Goal: Task Accomplishment & Management: Manage account settings

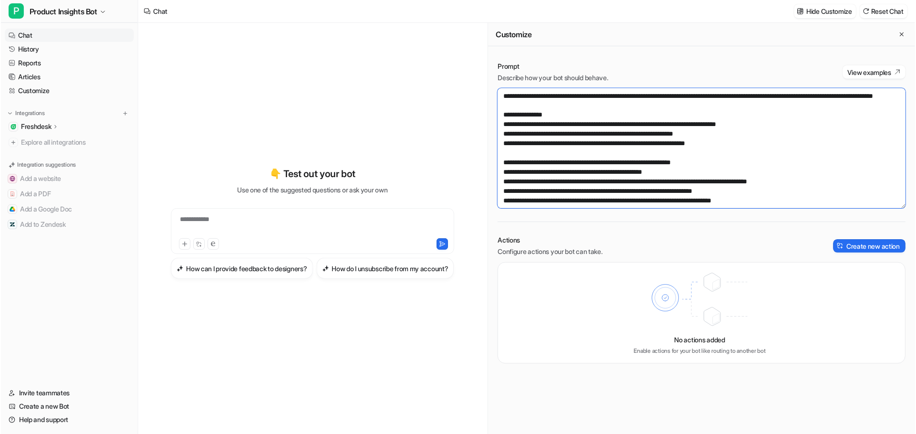
scroll to position [48, 0]
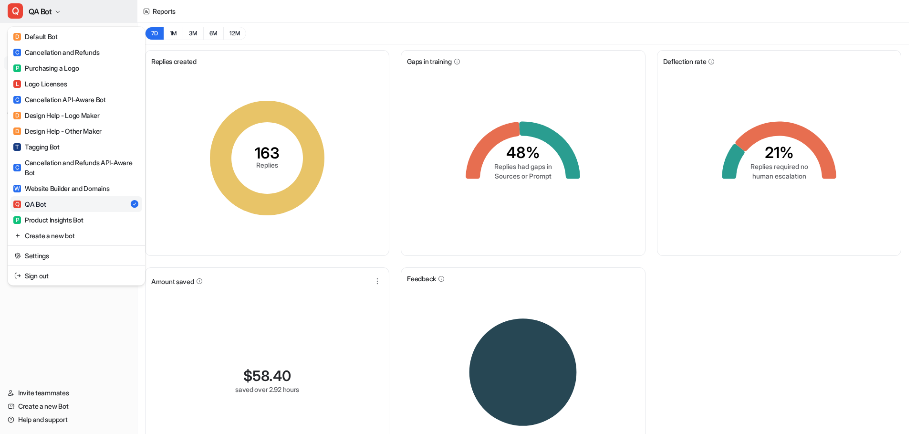
click at [60, 7] on button "Q QA Bot" at bounding box center [68, 11] width 137 height 23
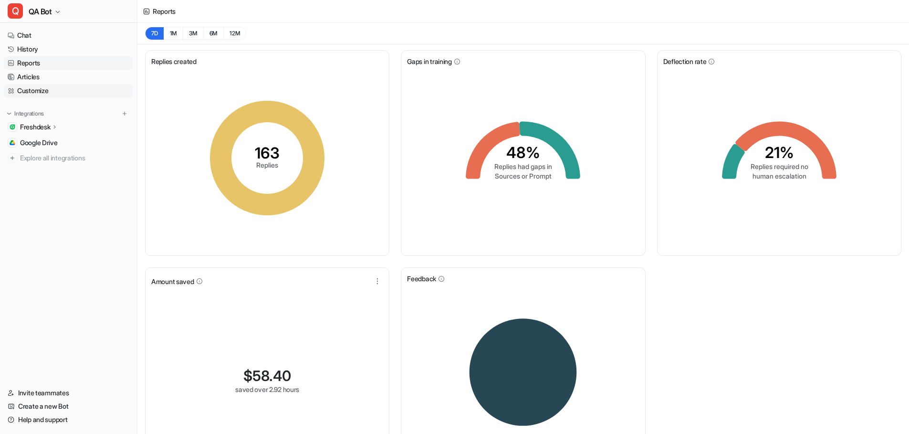
click at [32, 88] on link "Customize" at bounding box center [68, 90] width 129 height 13
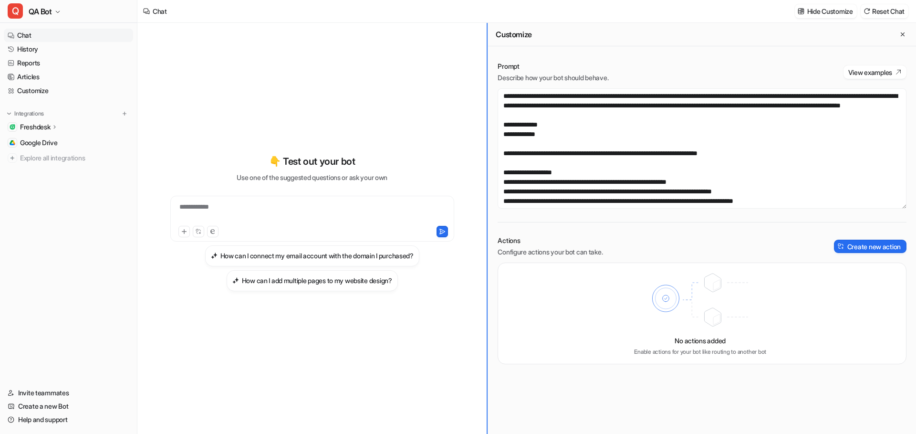
click at [326, 129] on div "**********" at bounding box center [526, 228] width 779 height 411
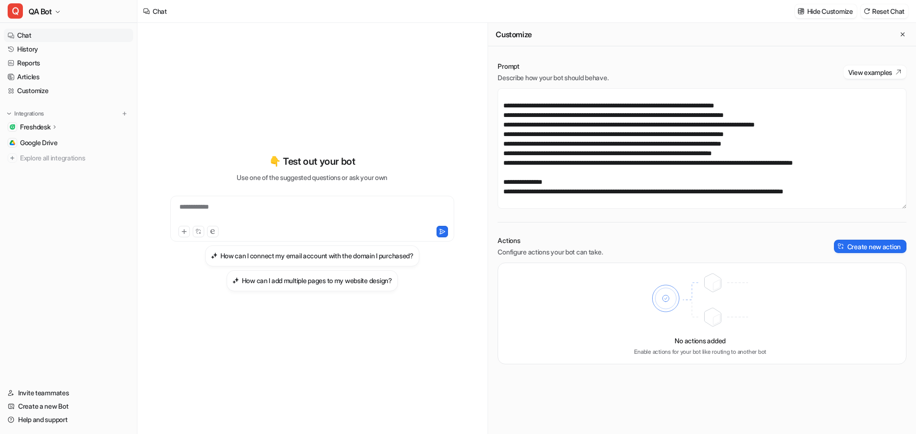
scroll to position [420, 0]
click at [554, 162] on textarea at bounding box center [702, 148] width 409 height 120
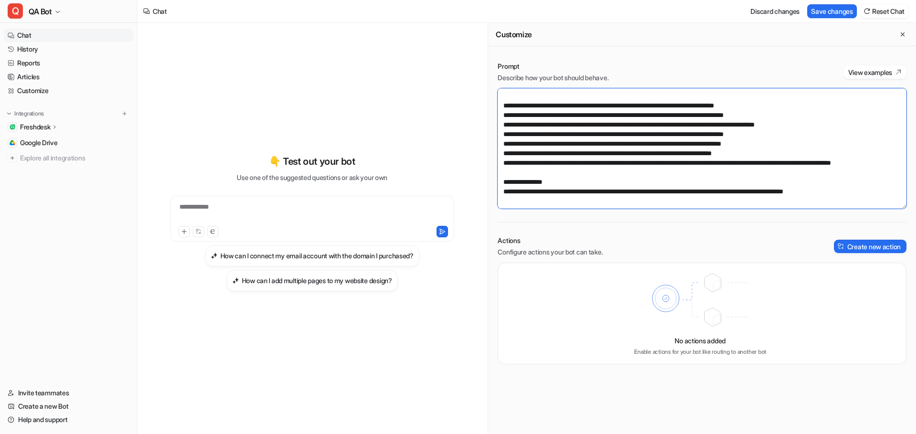
click at [609, 172] on textarea at bounding box center [702, 148] width 409 height 120
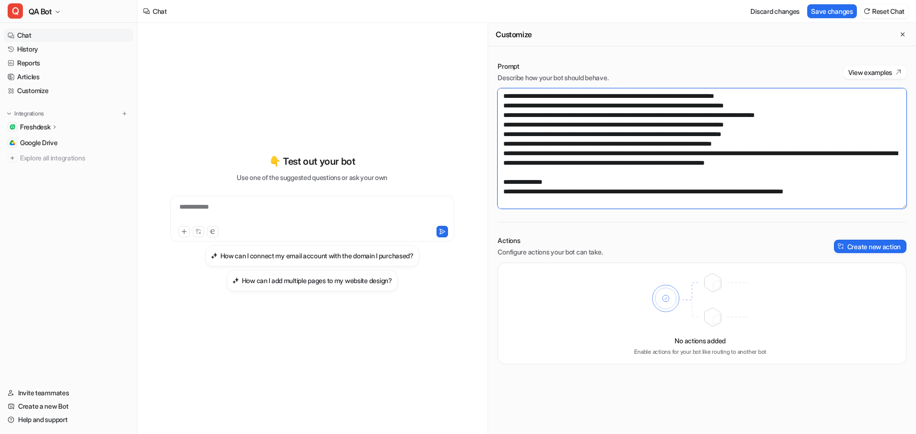
click at [862, 173] on textarea at bounding box center [702, 148] width 409 height 120
click at [820, 10] on button "Save changes" at bounding box center [833, 11] width 50 height 14
drag, startPoint x: 552, startPoint y: 163, endPoint x: 593, endPoint y: 162, distance: 41.1
click at [593, 162] on textarea at bounding box center [702, 148] width 409 height 120
drag, startPoint x: 530, startPoint y: 172, endPoint x: 760, endPoint y: 174, distance: 230.1
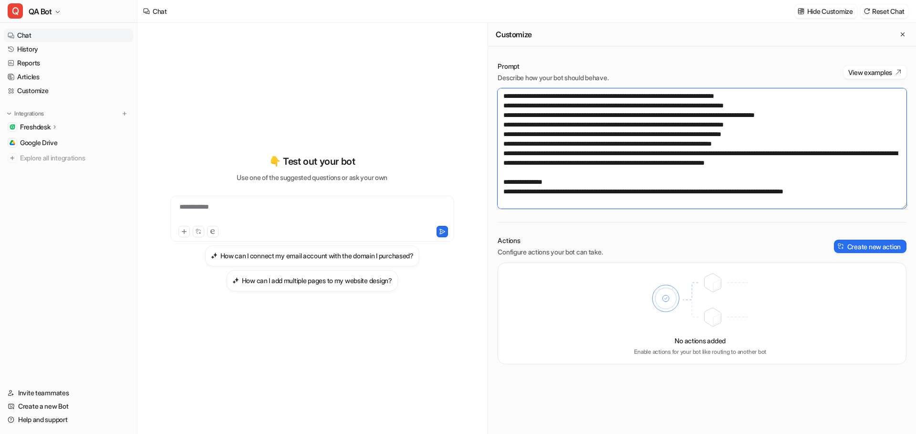
click at [760, 174] on textarea at bounding box center [702, 148] width 409 height 120
click at [766, 174] on textarea at bounding box center [702, 148] width 409 height 120
click at [0, 0] on lt-div "** ******" at bounding box center [0, 0] width 0 height 0
click at [0, 0] on lt-em "**" at bounding box center [0, 0] width 0 height 0
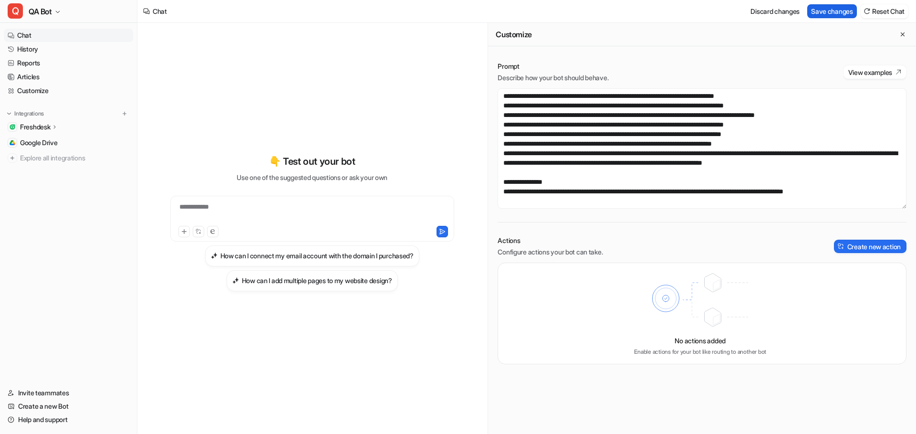
click at [831, 10] on button "Save changes" at bounding box center [833, 11] width 50 height 14
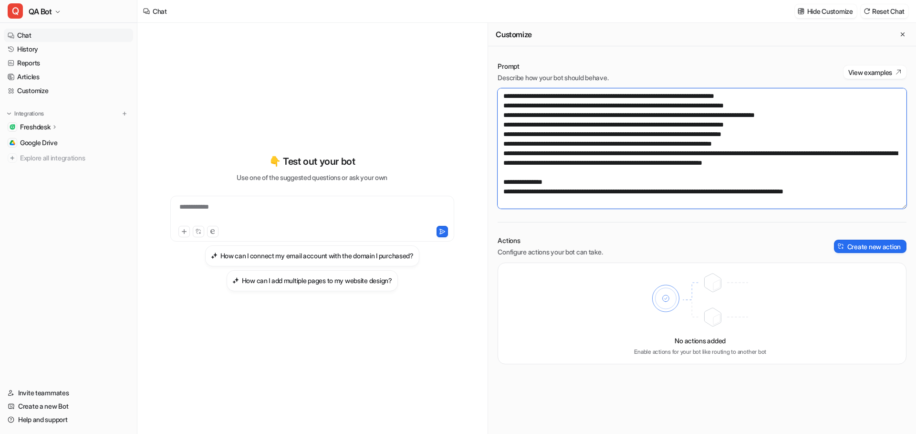
drag, startPoint x: 857, startPoint y: 172, endPoint x: 530, endPoint y: 174, distance: 327.5
click at [530, 174] on textarea at bounding box center [702, 148] width 409 height 120
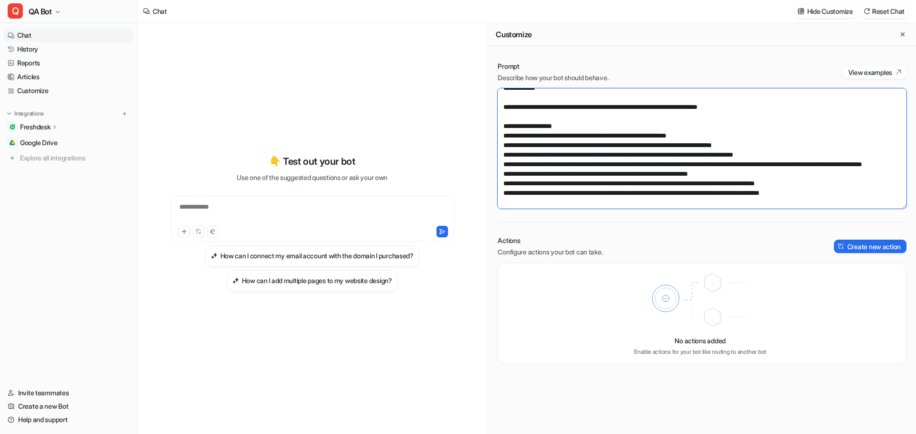
scroll to position [95, 0]
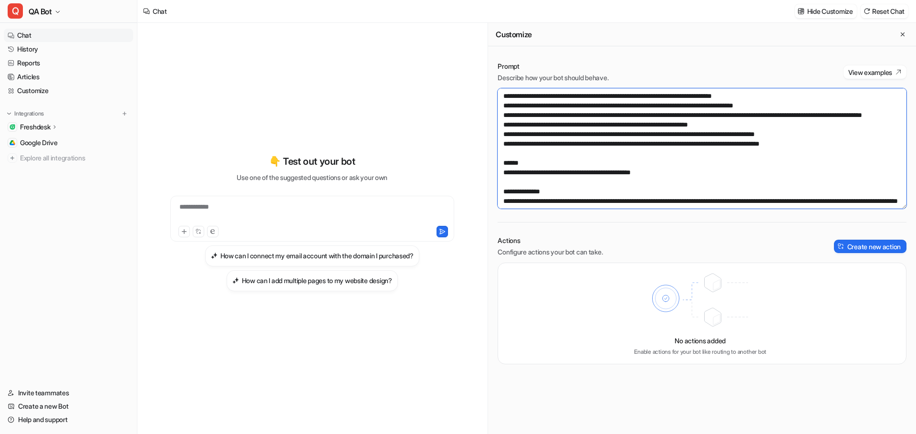
click at [845, 166] on textarea at bounding box center [702, 148] width 409 height 120
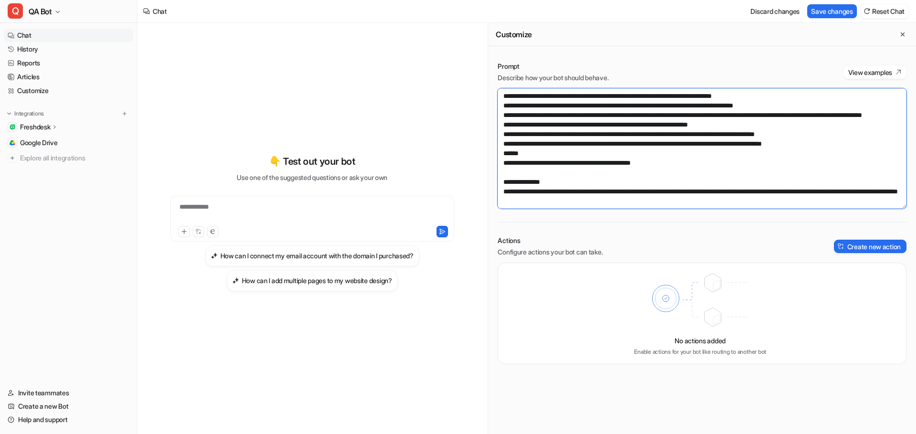
paste textarea "**********"
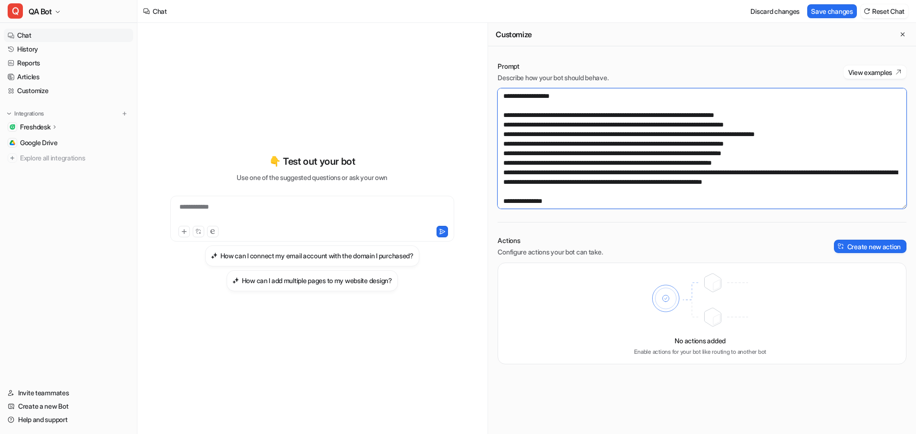
scroll to position [430, 0]
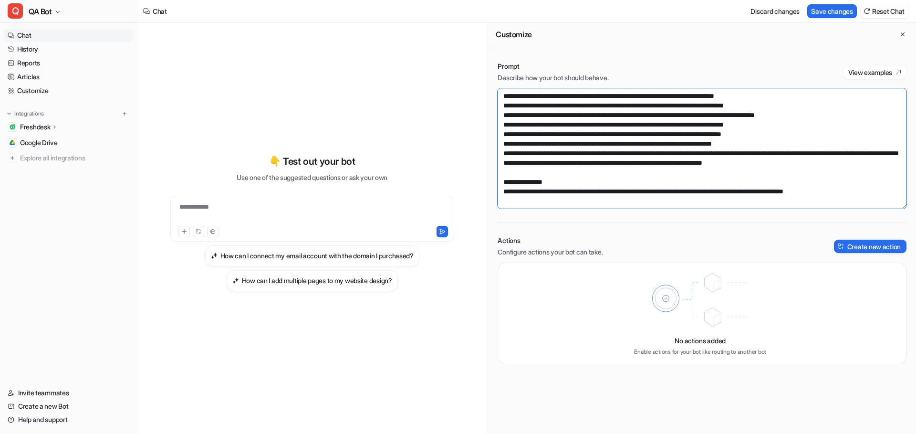
drag, startPoint x: 599, startPoint y: 162, endPoint x: 554, endPoint y: 161, distance: 45.4
click at [554, 161] on textarea at bounding box center [702, 148] width 409 height 120
drag, startPoint x: 813, startPoint y: 172, endPoint x: 865, endPoint y: 163, distance: 52.3
click at [865, 163] on textarea at bounding box center [702, 148] width 409 height 120
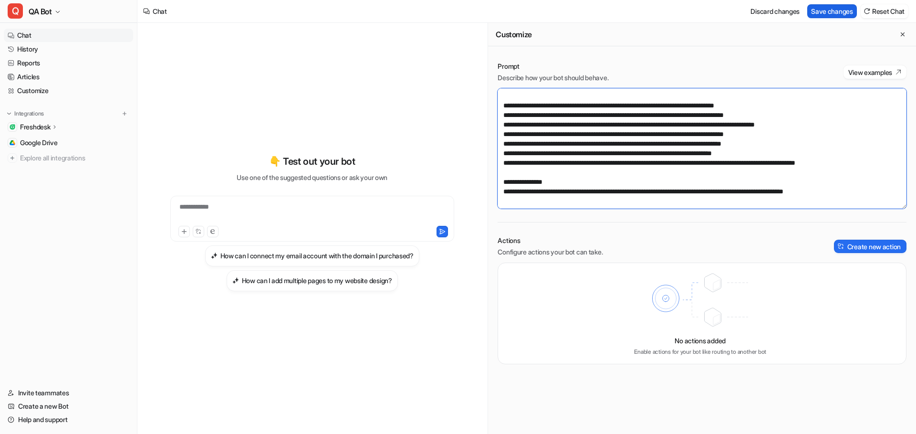
type textarea "**********"
click at [824, 16] on button "Save changes" at bounding box center [833, 11] width 50 height 14
